Goal: Task Accomplishment & Management: Manage account settings

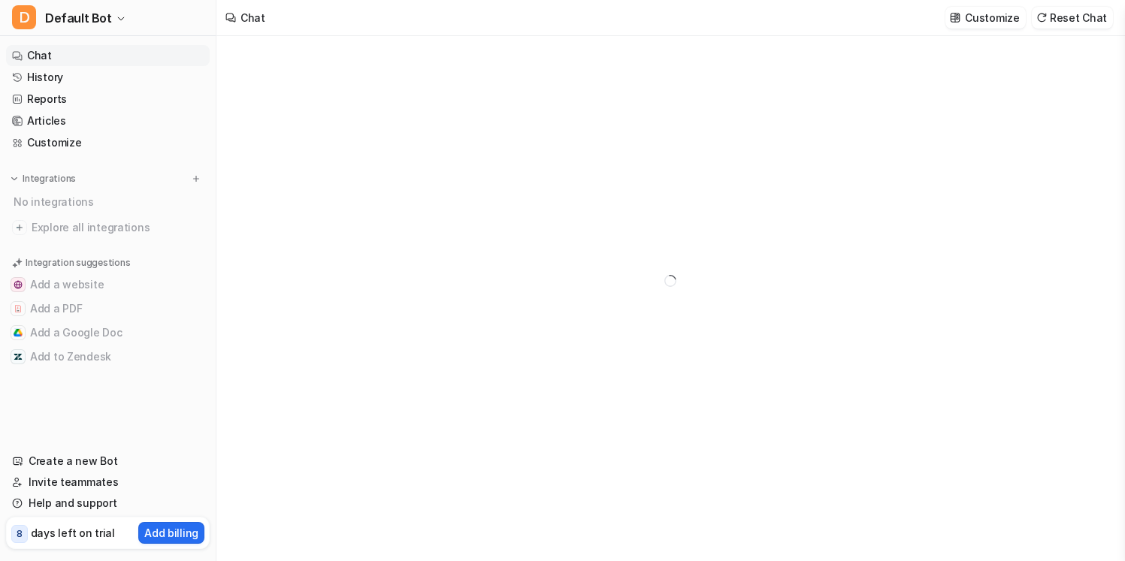
type textarea "**********"
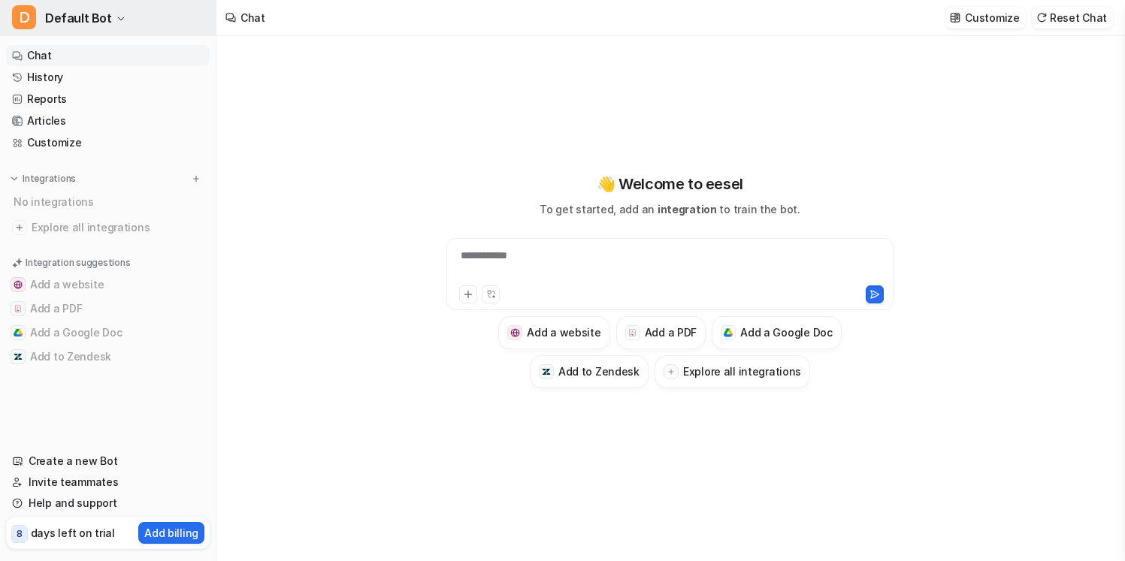
click at [116, 23] on icon "button" at bounding box center [120, 18] width 9 height 9
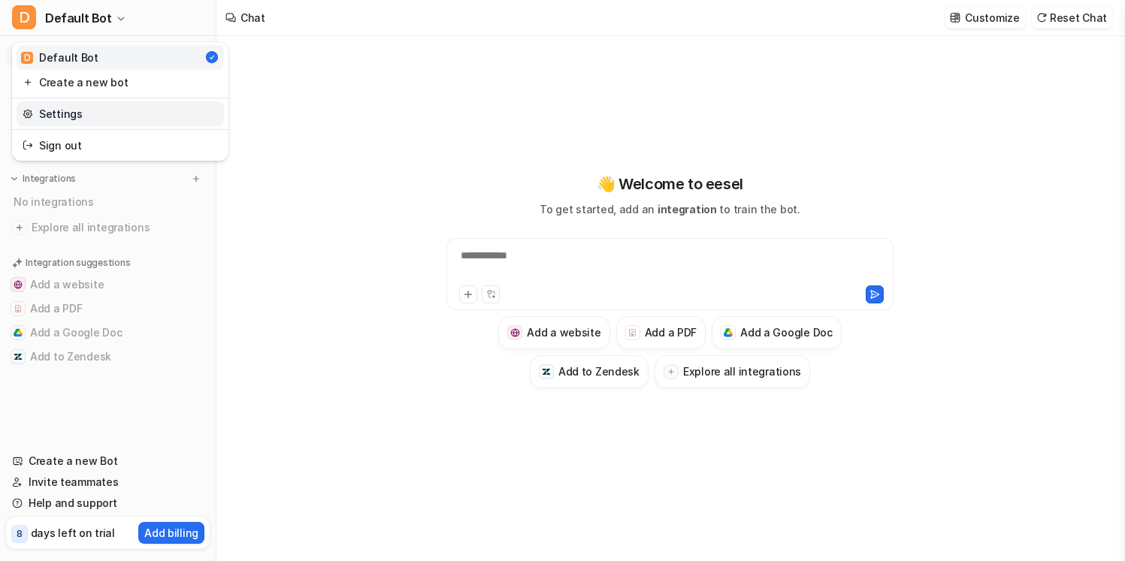
click at [108, 113] on link "Settings" at bounding box center [120, 113] width 207 height 25
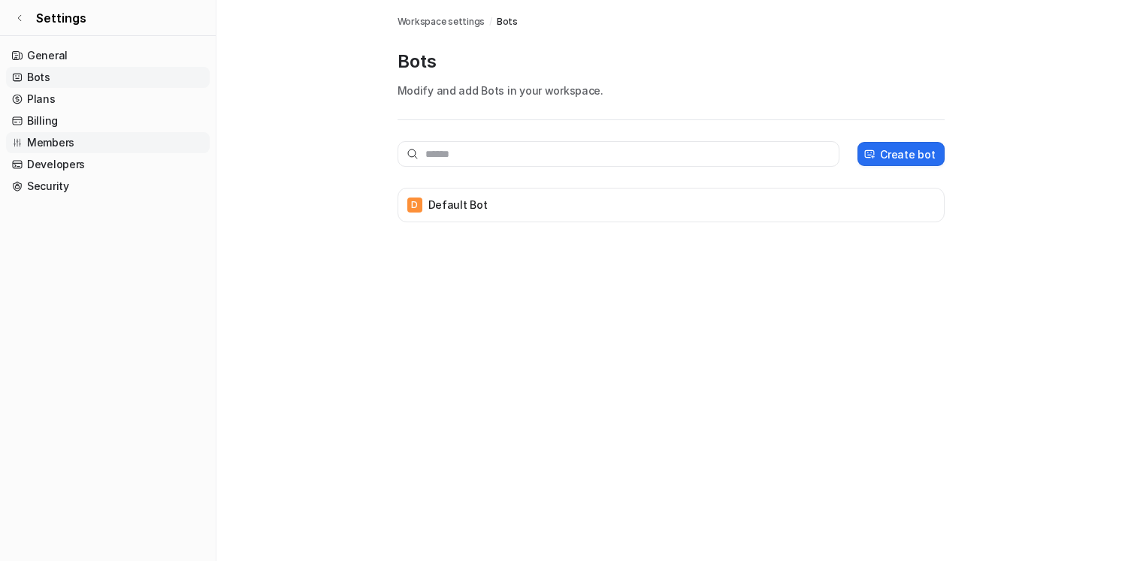
click at [107, 147] on link "Members" at bounding box center [108, 142] width 204 height 21
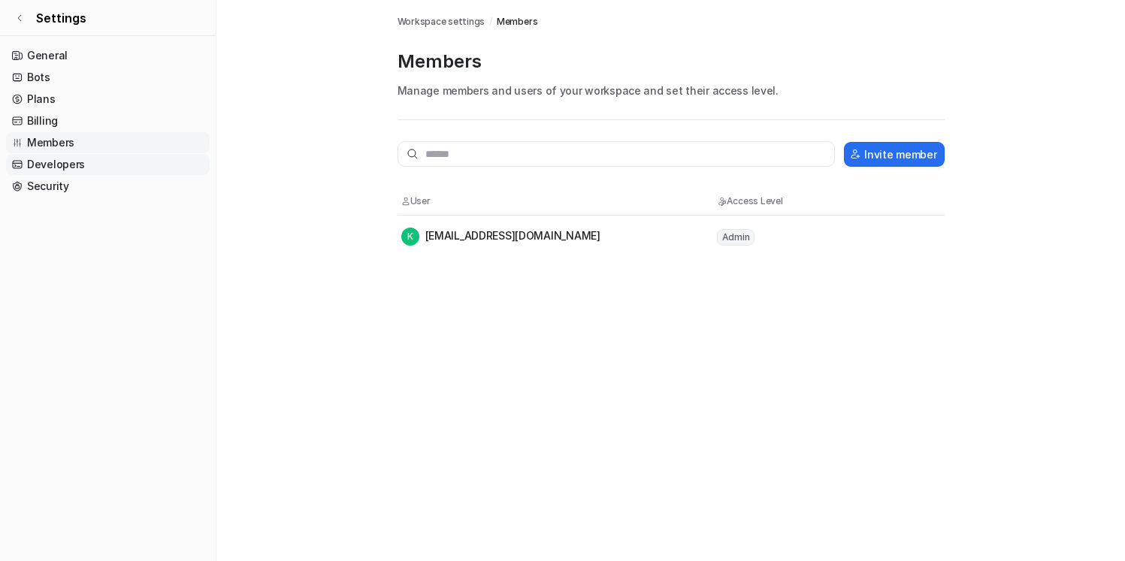
click at [99, 168] on link "Developers" at bounding box center [108, 164] width 204 height 21
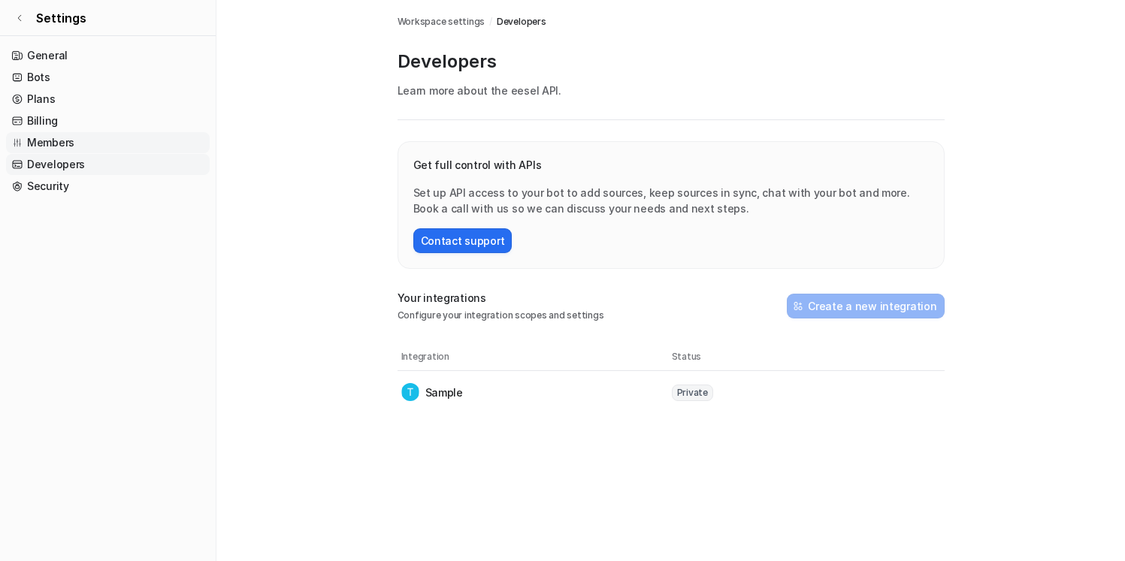
click at [120, 139] on link "Members" at bounding box center [108, 142] width 204 height 21
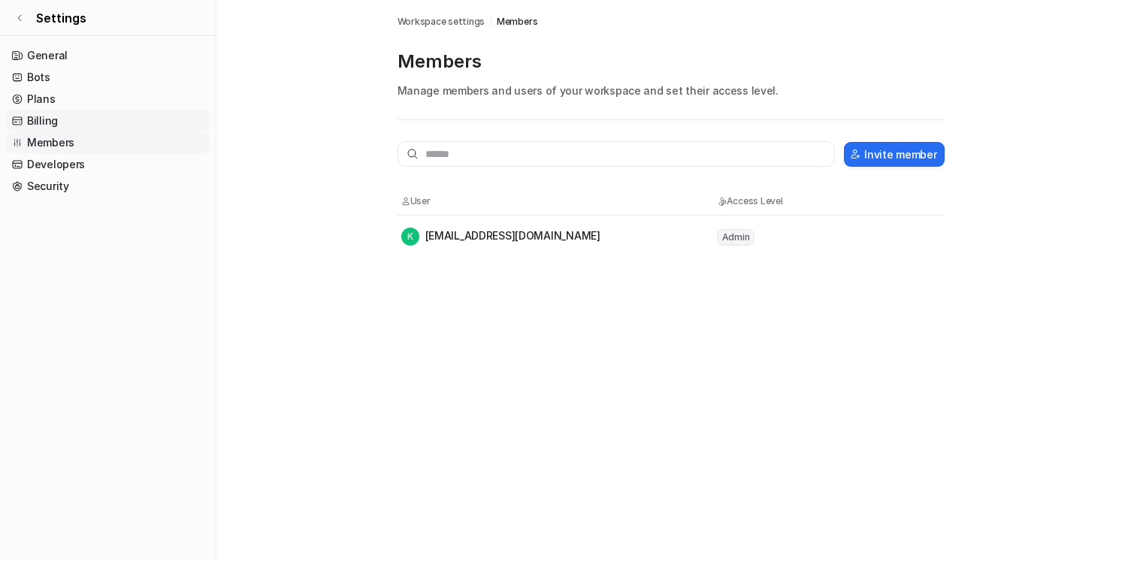
click at [114, 124] on link "Billing" at bounding box center [108, 120] width 204 height 21
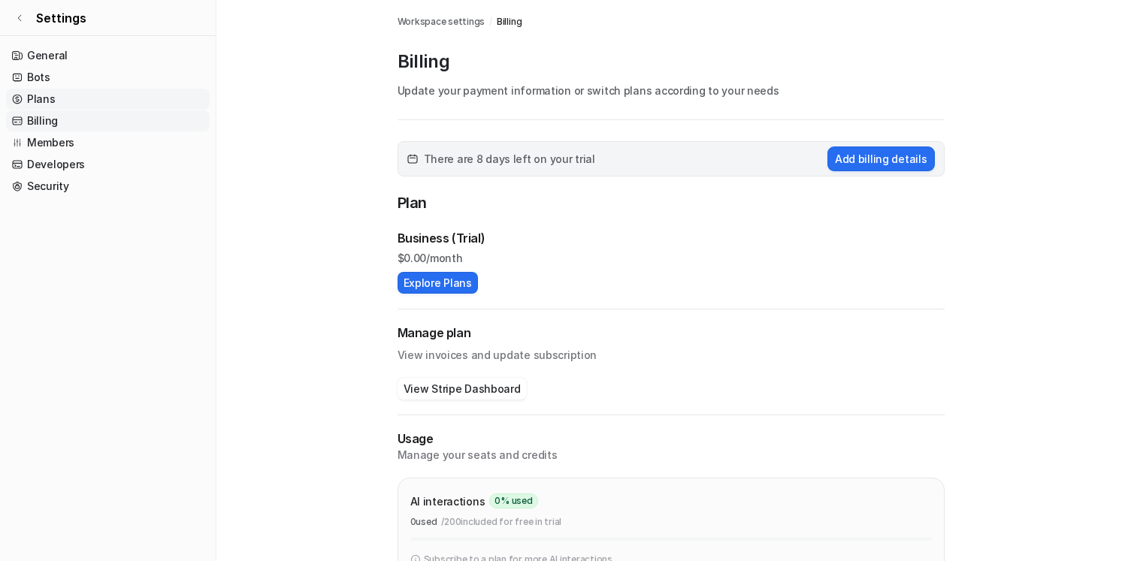
click at [101, 101] on link "Plans" at bounding box center [108, 99] width 204 height 21
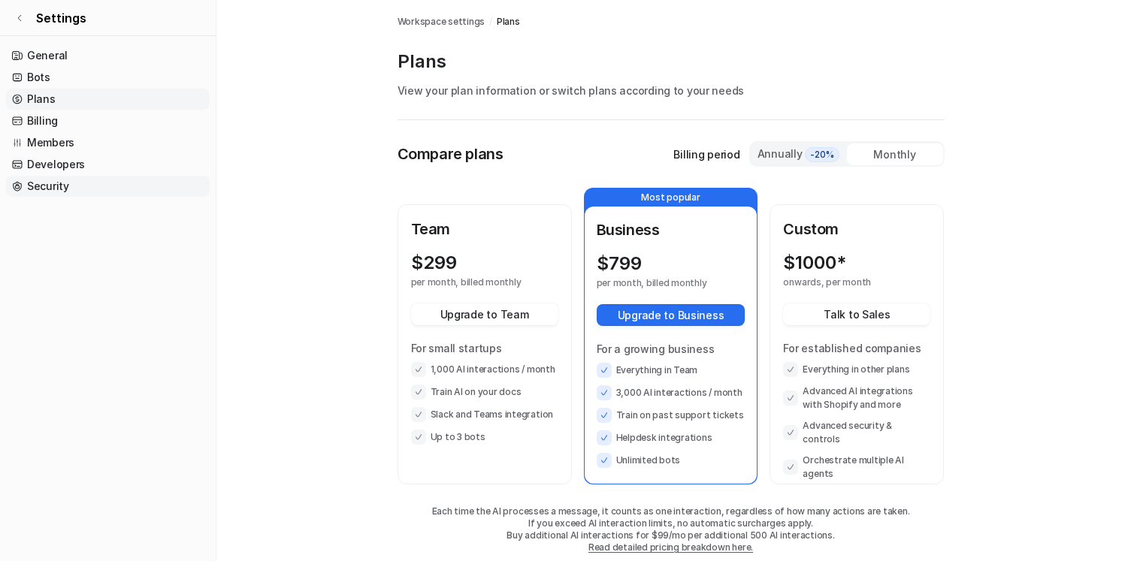
click at [121, 180] on link "Security" at bounding box center [108, 186] width 204 height 21
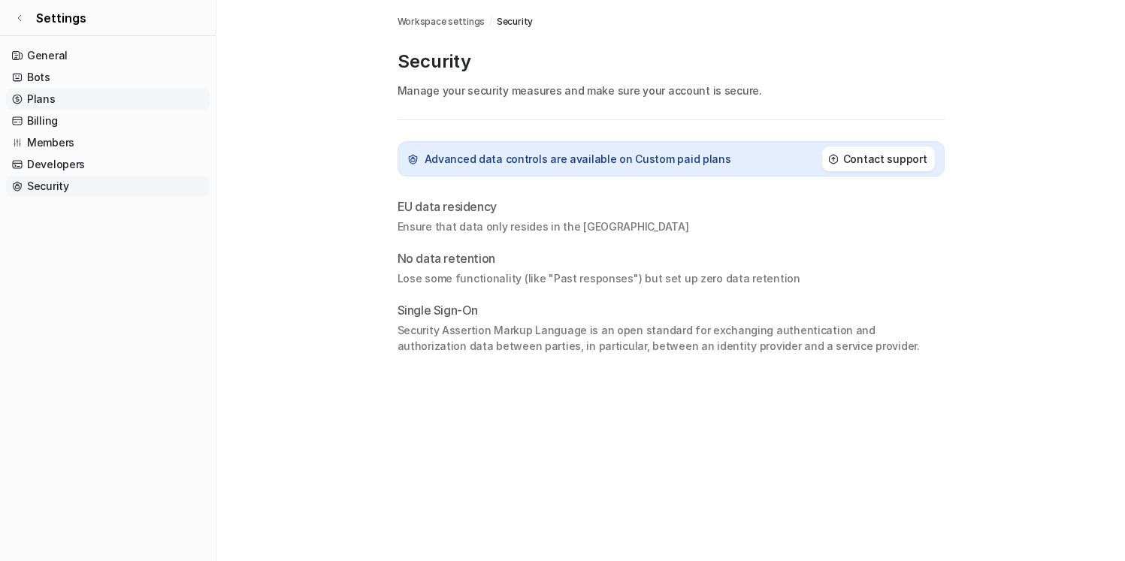
click at [123, 108] on link "Plans" at bounding box center [108, 99] width 204 height 21
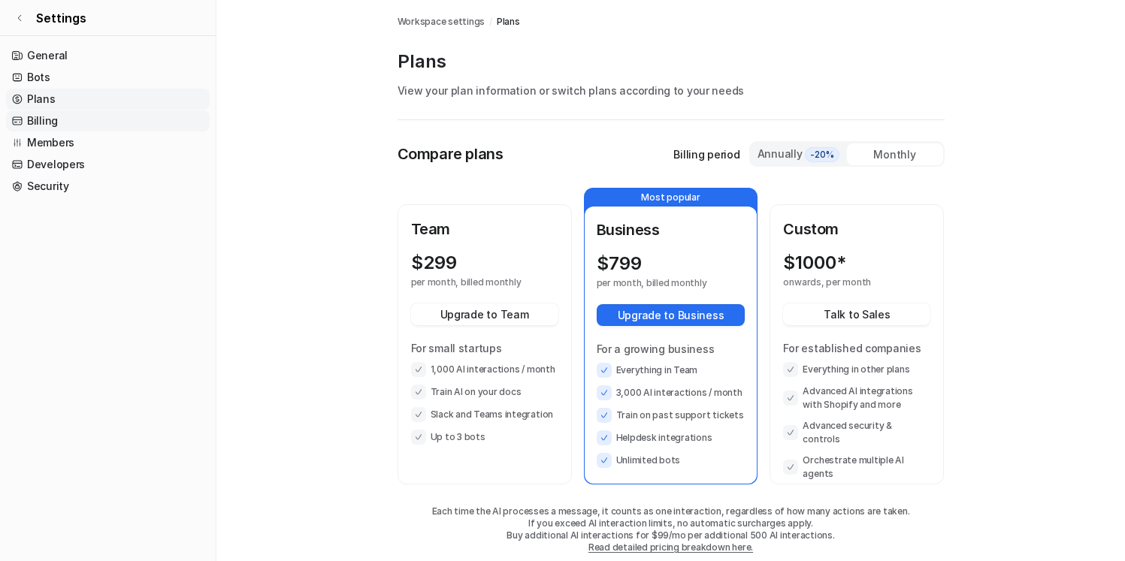
click at [123, 119] on link "Billing" at bounding box center [108, 120] width 204 height 21
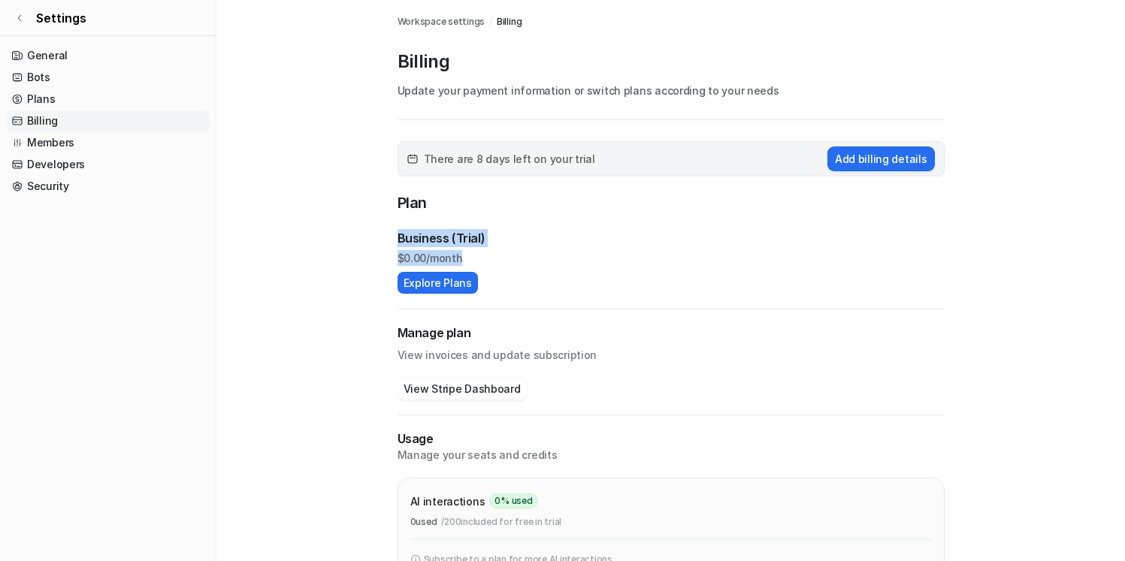
drag, startPoint x: 512, startPoint y: 258, endPoint x: 448, endPoint y: 207, distance: 81.7
click at [448, 207] on div "Plan Business (Trial) $ 0.00/month Explore Plans" at bounding box center [670, 243] width 547 height 102
click at [464, 216] on p "Plan" at bounding box center [670, 205] width 547 height 26
drag, startPoint x: 493, startPoint y: 257, endPoint x: 481, endPoint y: 202, distance: 56.1
click at [481, 202] on div "Plan Business (Trial) $ 0.00/month Explore Plans" at bounding box center [670, 243] width 547 height 102
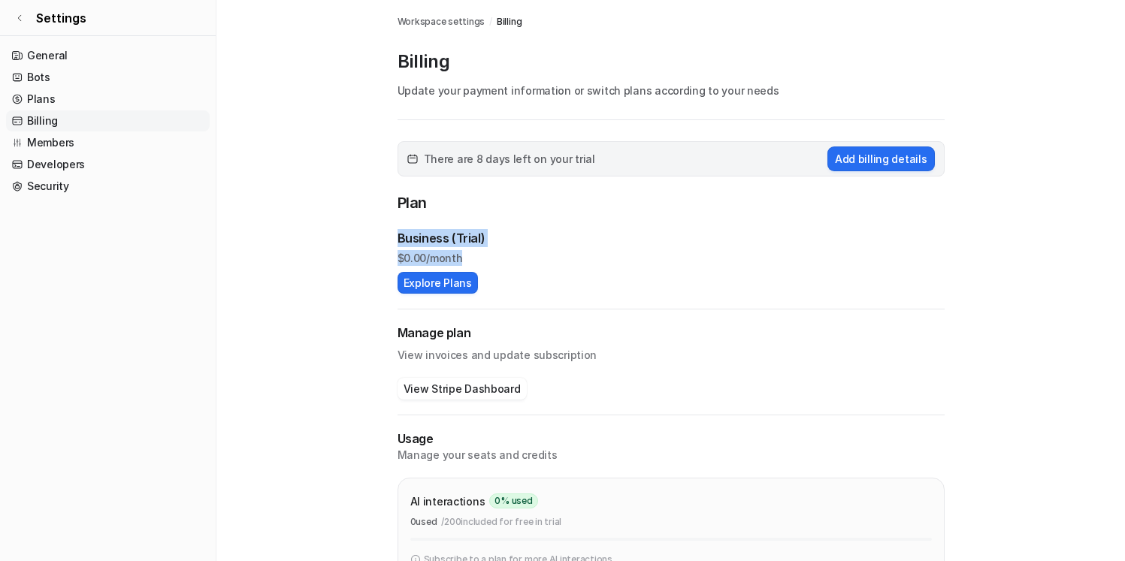
click at [481, 202] on p "Plan" at bounding box center [670, 205] width 547 height 26
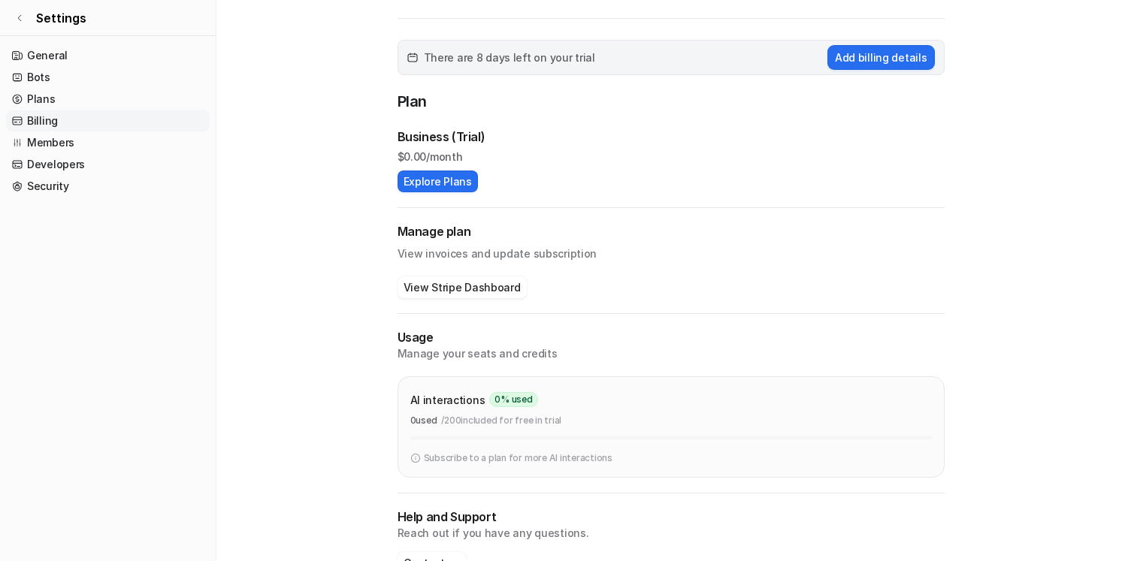
scroll to position [135, 0]
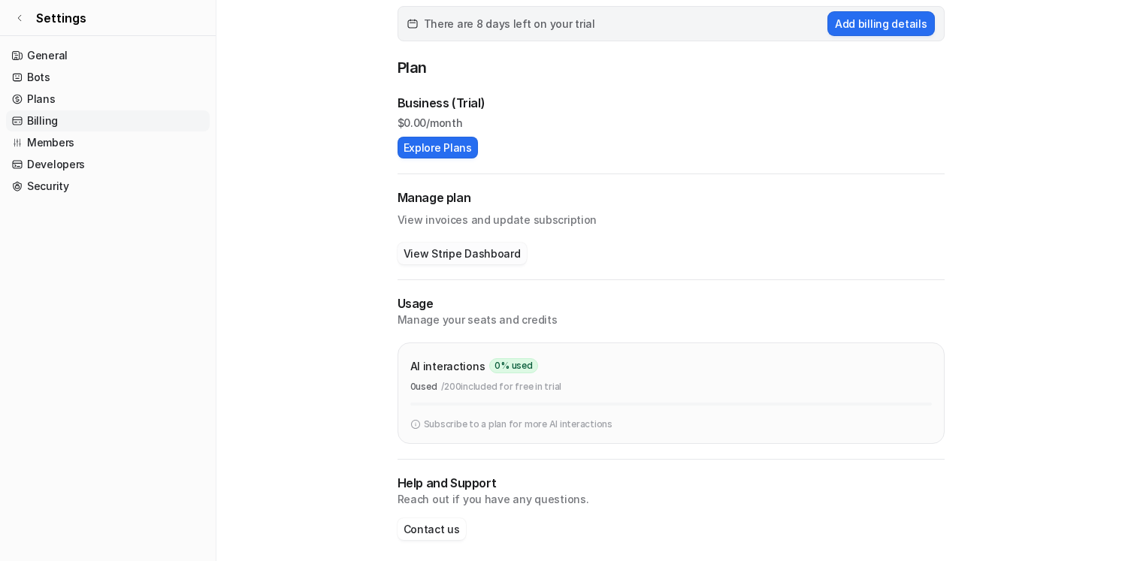
click at [494, 249] on button "View Stripe Dashboard" at bounding box center [461, 254] width 129 height 22
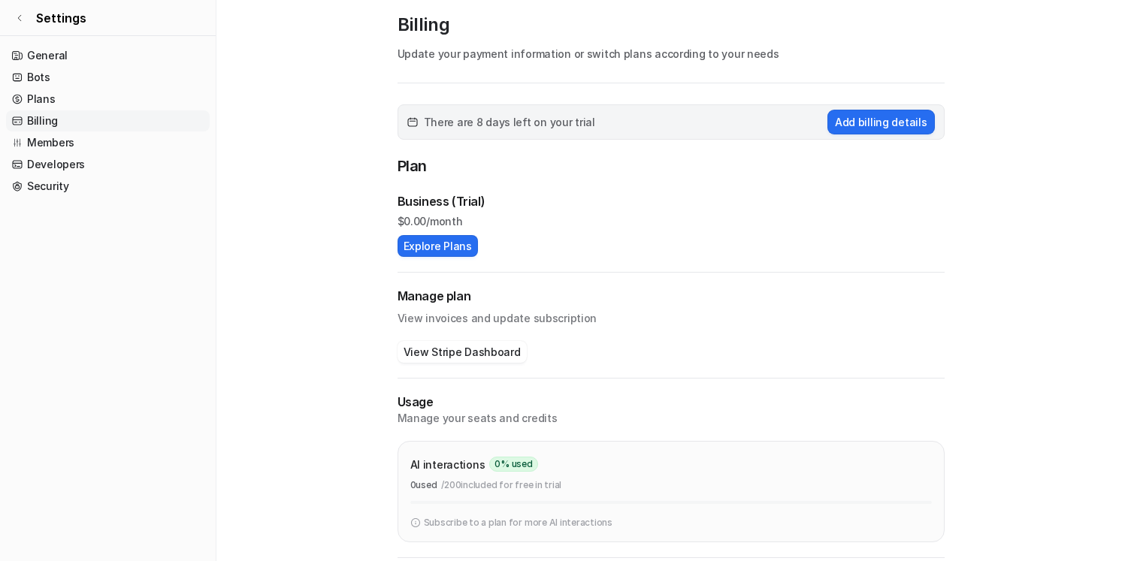
scroll to position [14, 0]
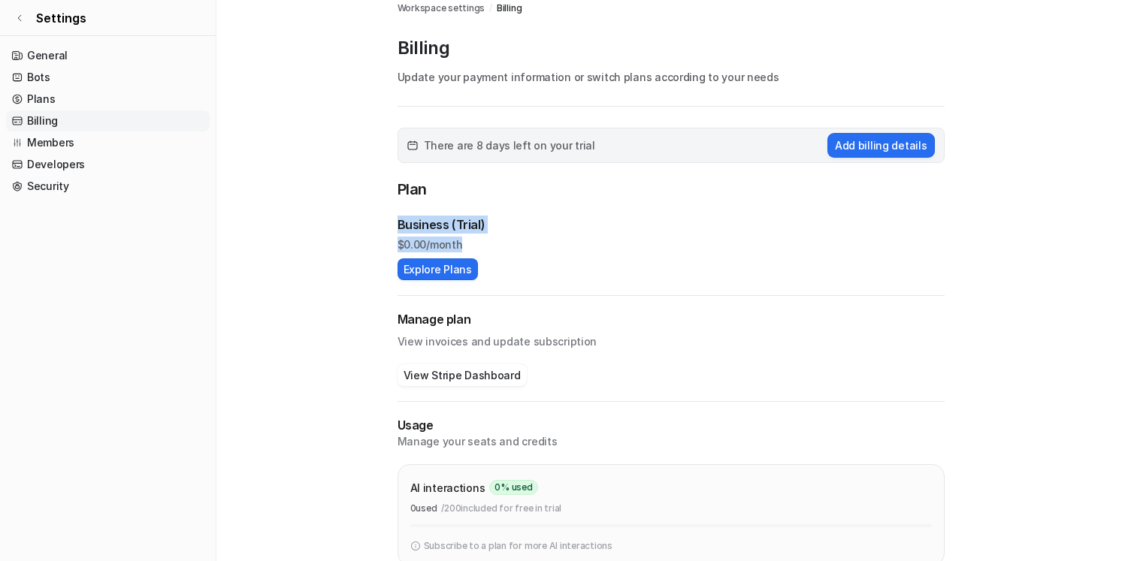
drag, startPoint x: 521, startPoint y: 249, endPoint x: 521, endPoint y: 192, distance: 57.1
click at [521, 192] on div "Plan Business (Trial) $ 0.00/month Explore Plans" at bounding box center [670, 229] width 547 height 102
click at [521, 192] on p "Plan" at bounding box center [670, 191] width 547 height 26
click at [463, 260] on button "Explore Plans" at bounding box center [437, 269] width 80 height 22
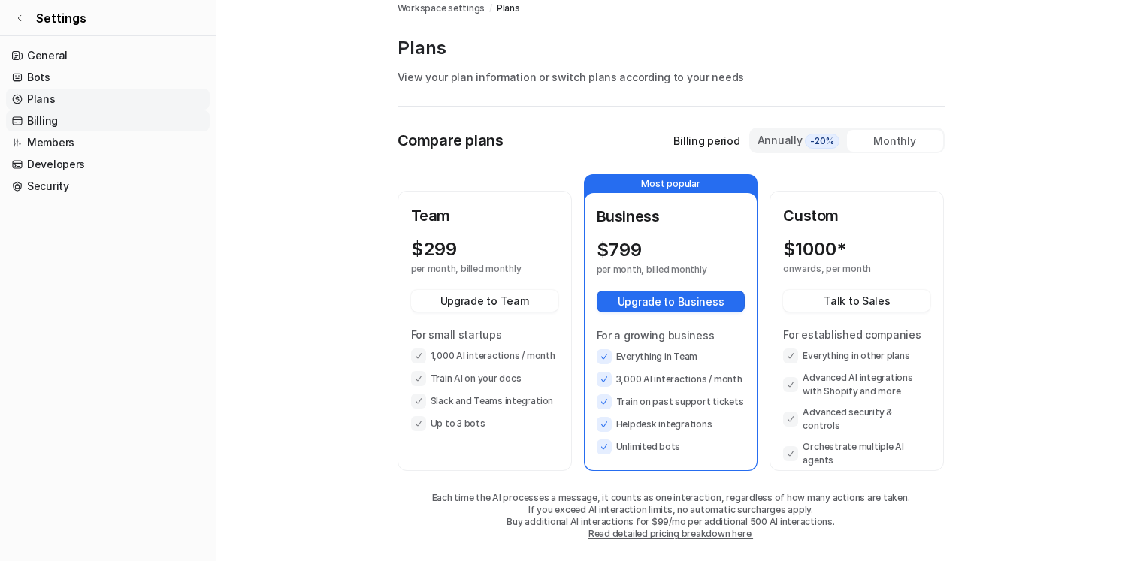
click at [111, 118] on link "Billing" at bounding box center [108, 120] width 204 height 21
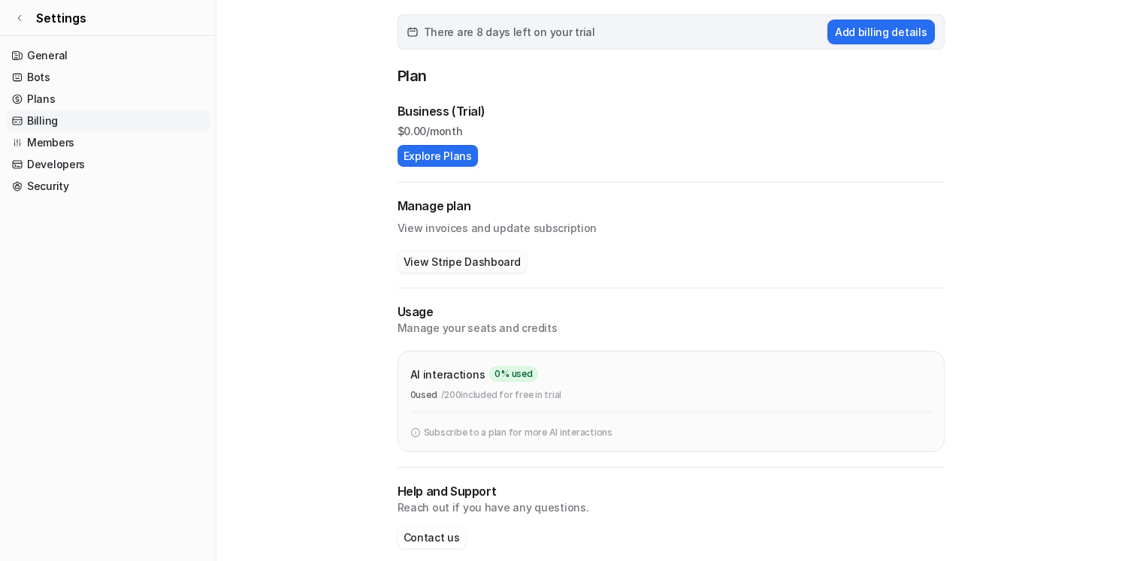
scroll to position [134, 0]
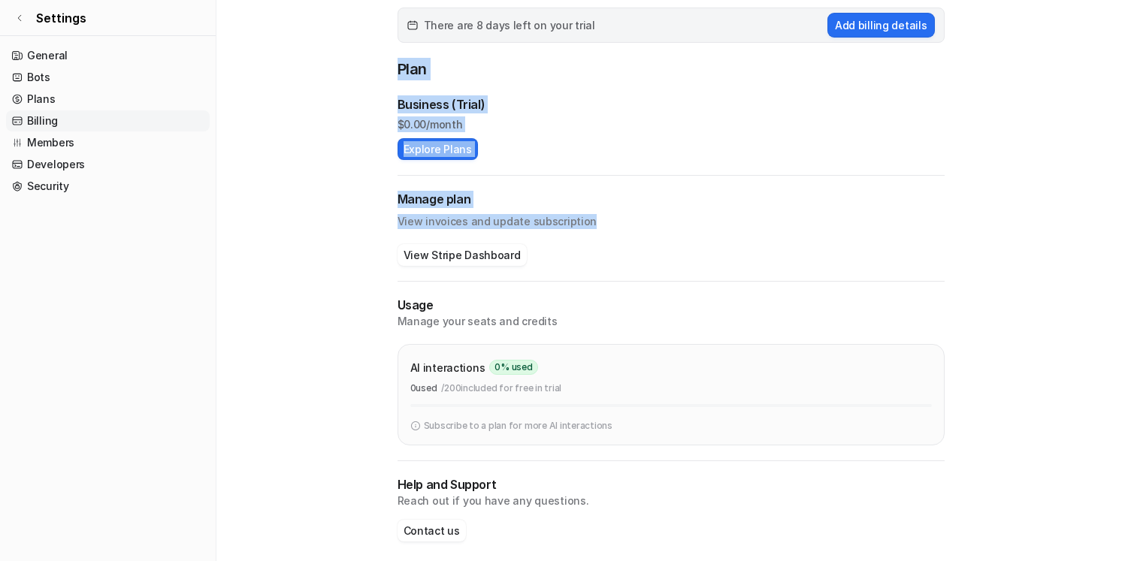
drag, startPoint x: 638, startPoint y: 225, endPoint x: 542, endPoint y: 172, distance: 108.9
click at [542, 172] on div "There are 8 days left on your trial Add billing details Plan Business (Trial) $…" at bounding box center [670, 290] width 547 height 564
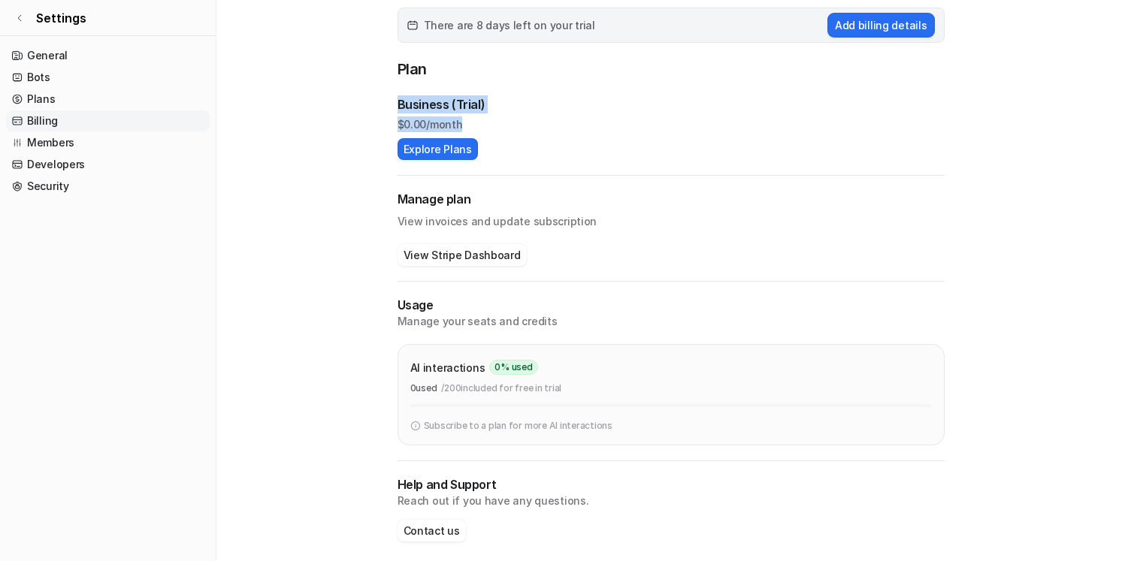
drag, startPoint x: 511, startPoint y: 122, endPoint x: 504, endPoint y: 83, distance: 40.4
click at [504, 83] on div "Plan Business (Trial) $ 0.00/month Explore Plans" at bounding box center [670, 109] width 547 height 102
click at [504, 83] on p "Plan" at bounding box center [670, 71] width 547 height 26
